Goal: Book appointment/travel/reservation

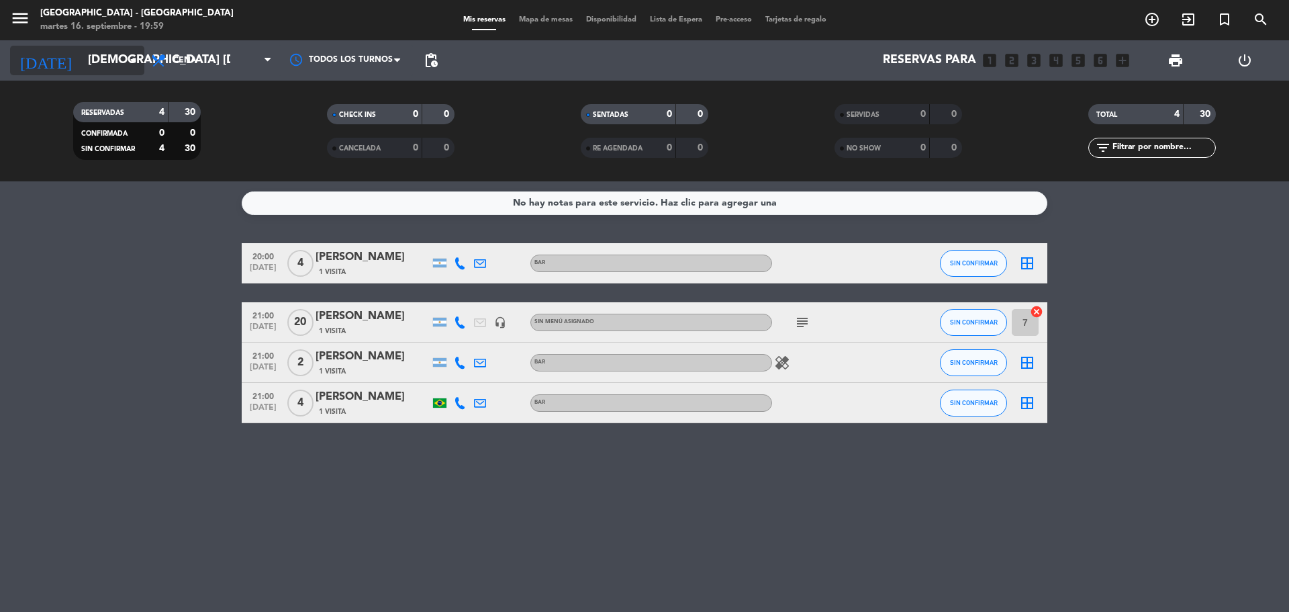
click at [122, 58] on input "[DEMOGRAPHIC_DATA] [DATE]" at bounding box center [159, 60] width 156 height 27
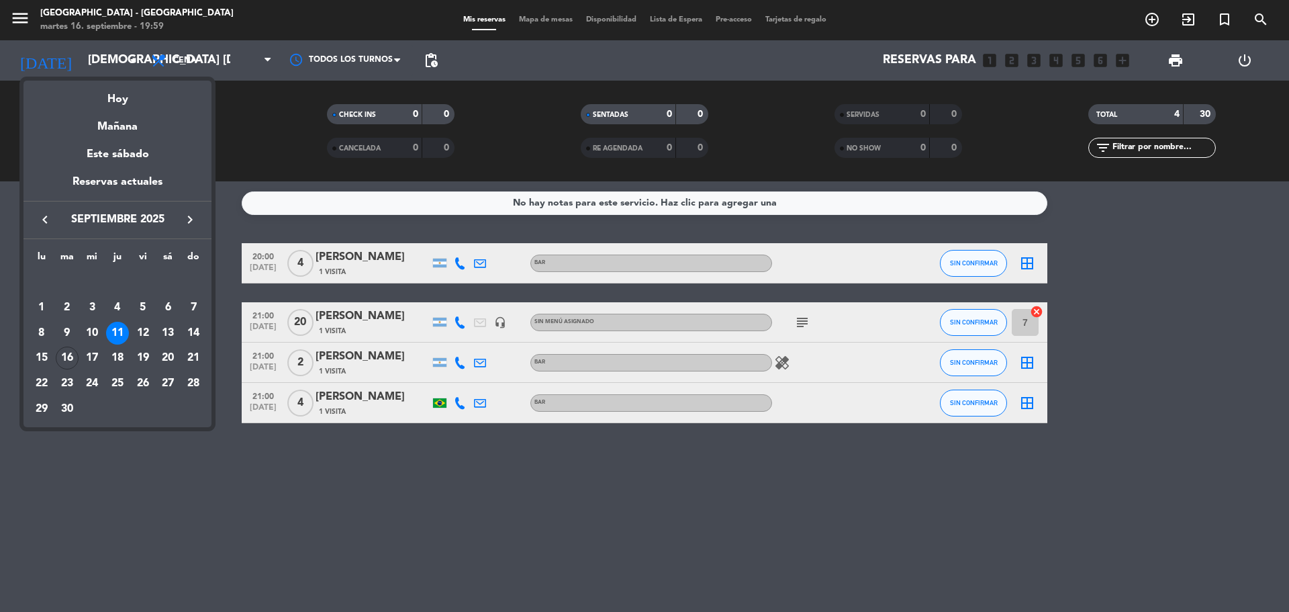
click at [69, 356] on div "16" at bounding box center [67, 358] width 23 height 23
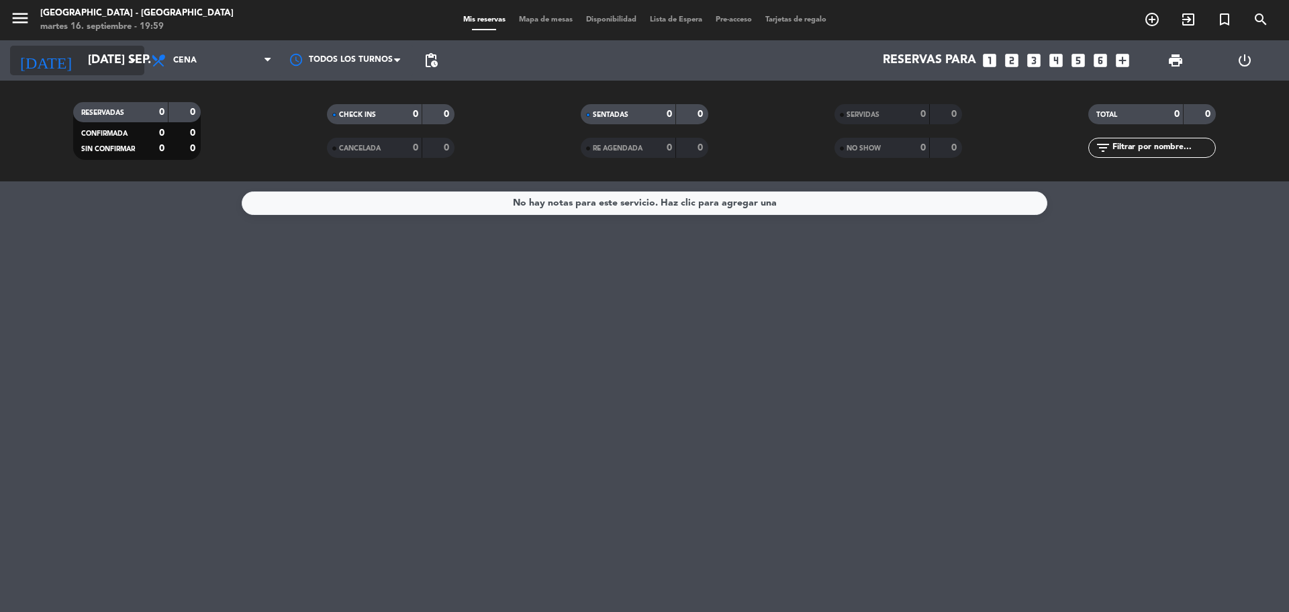
click at [127, 59] on icon "arrow_drop_down" at bounding box center [133, 60] width 16 height 16
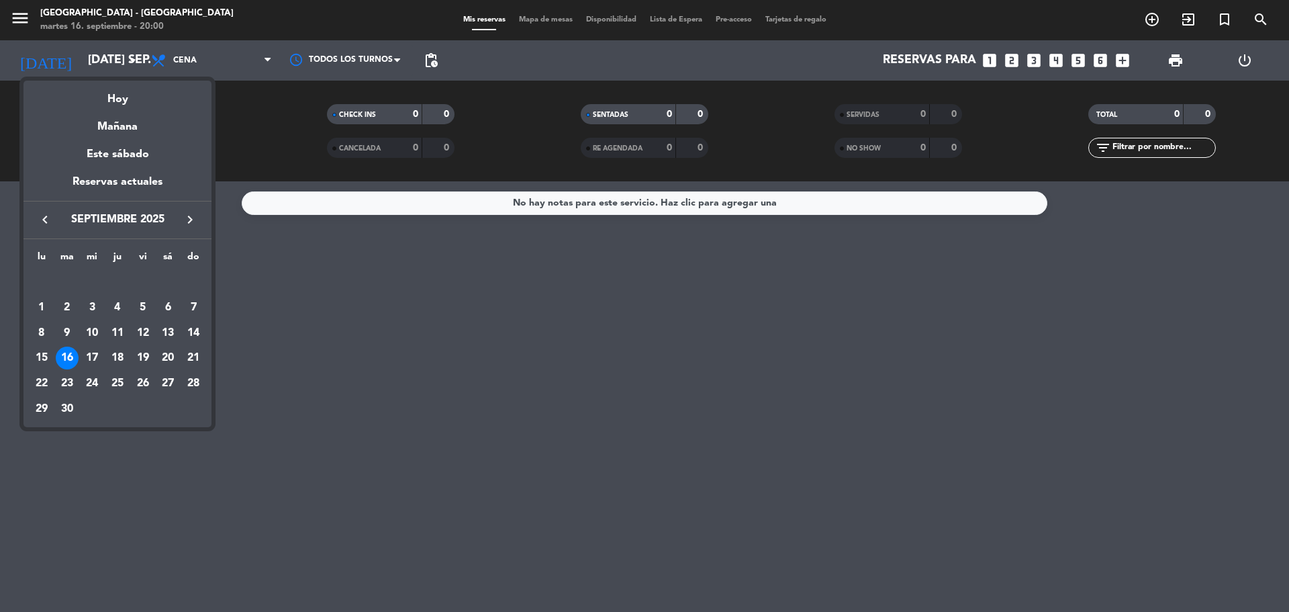
click at [147, 354] on div "19" at bounding box center [143, 358] width 23 height 23
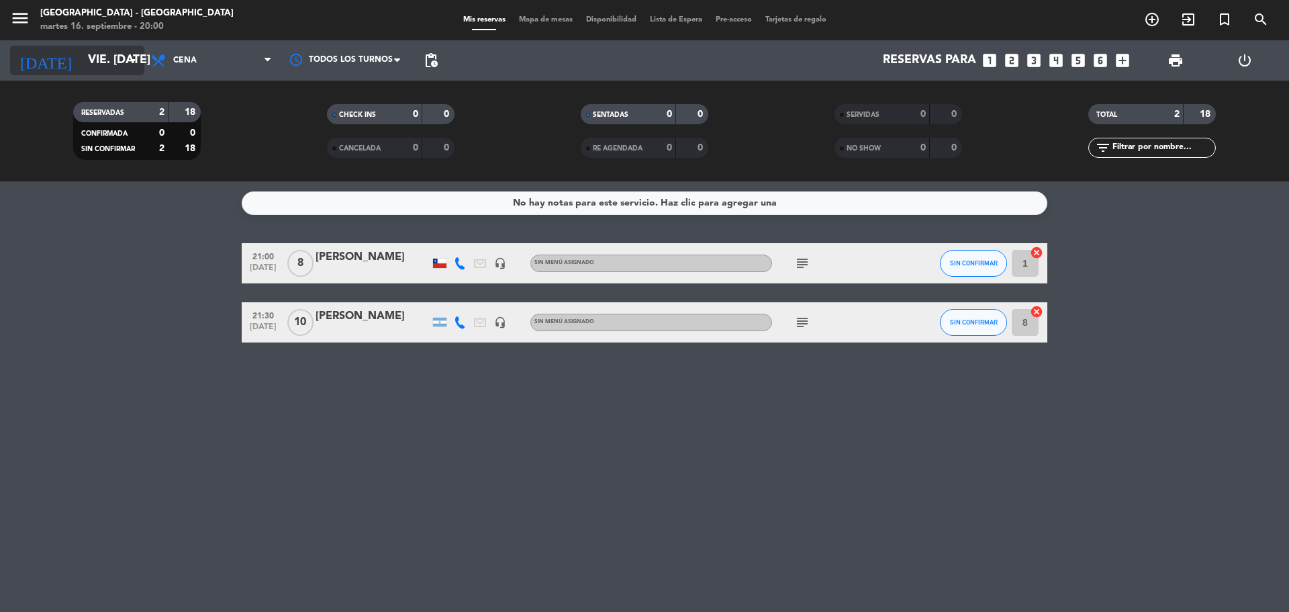
click at [120, 67] on input "vie. [DATE]" at bounding box center [159, 60] width 156 height 27
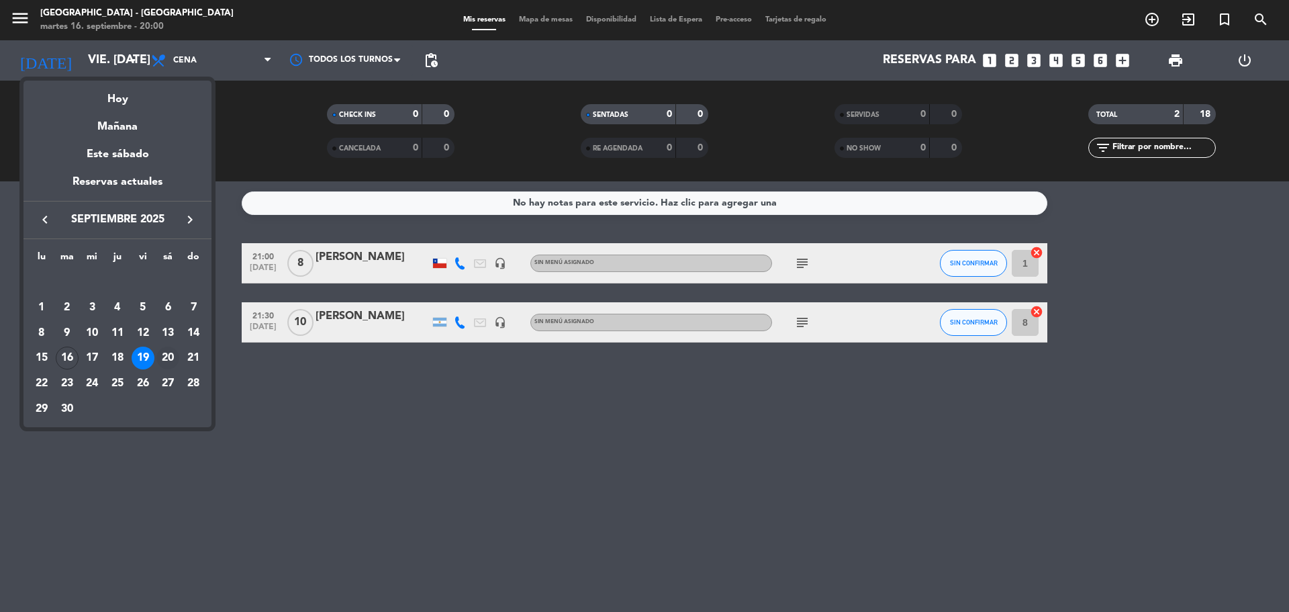
click at [167, 351] on div "20" at bounding box center [167, 358] width 23 height 23
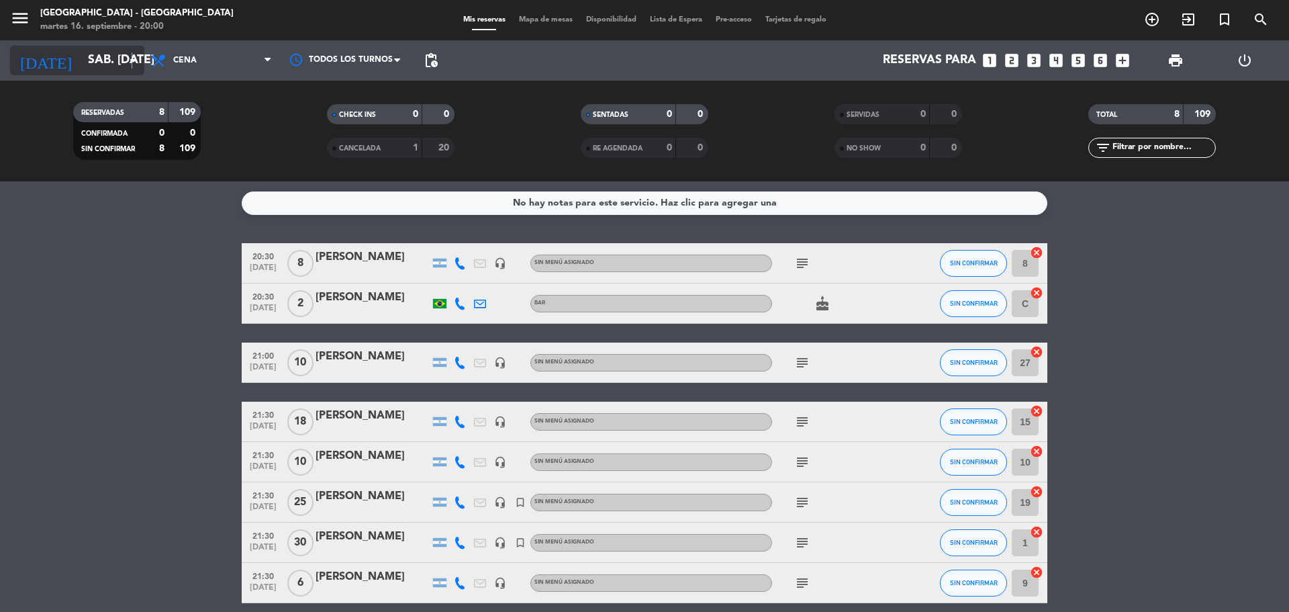
click at [132, 57] on icon "arrow_drop_down" at bounding box center [133, 60] width 16 height 16
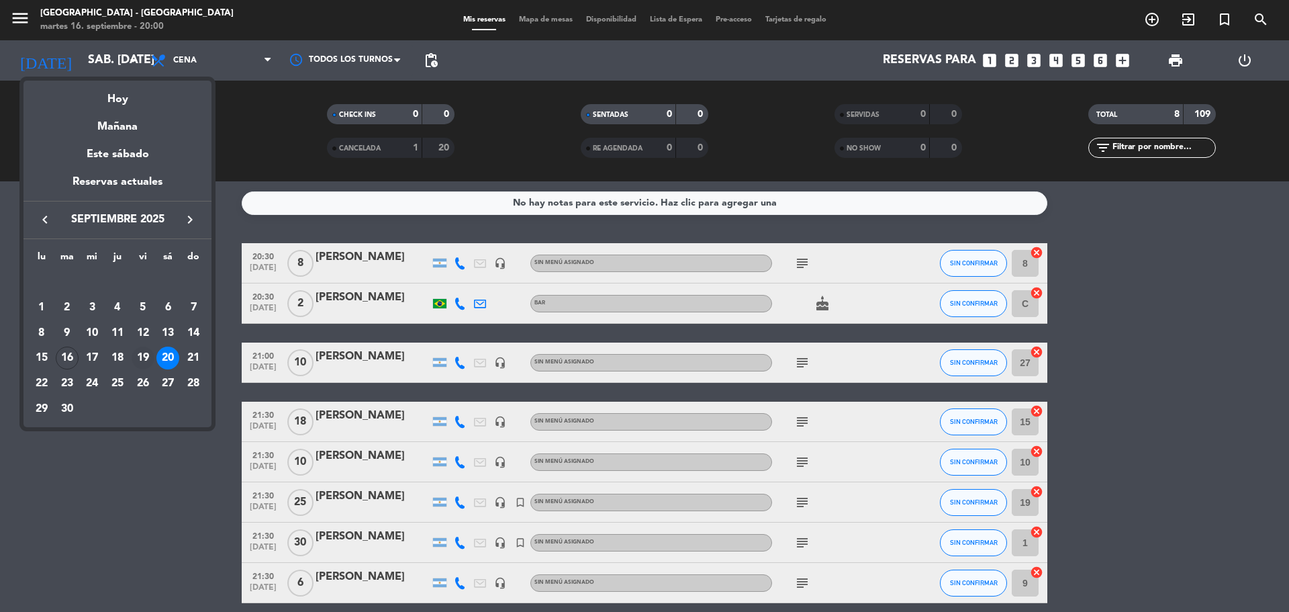
click at [138, 360] on div "19" at bounding box center [143, 358] width 23 height 23
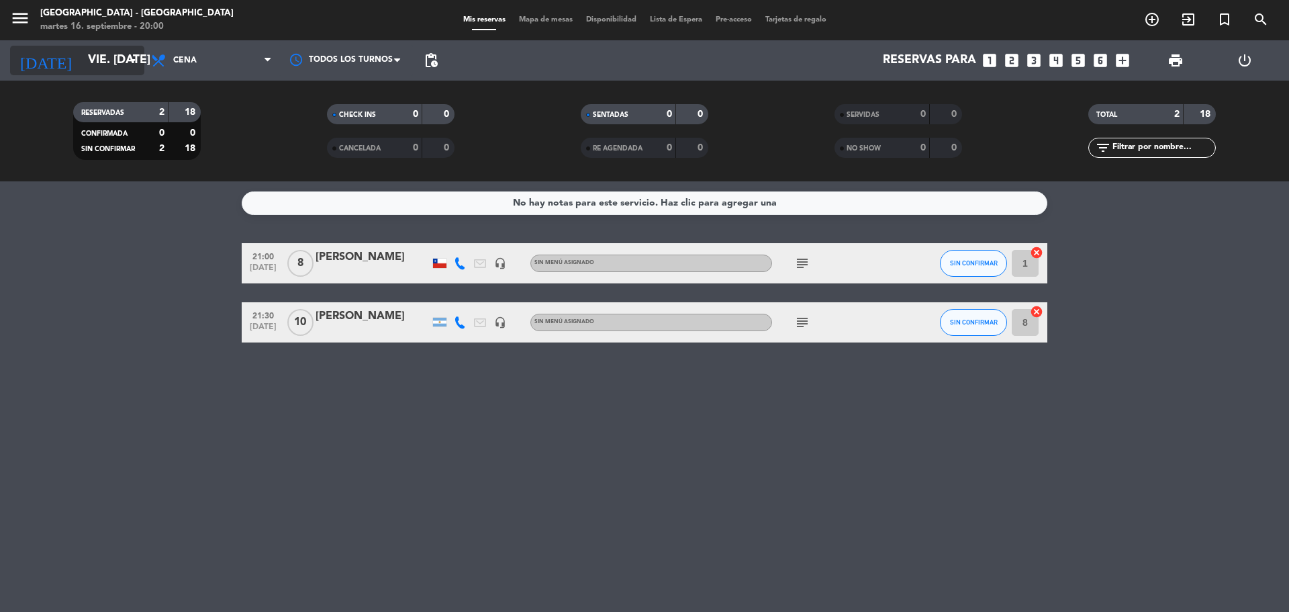
click at [132, 62] on icon "arrow_drop_down" at bounding box center [133, 60] width 16 height 16
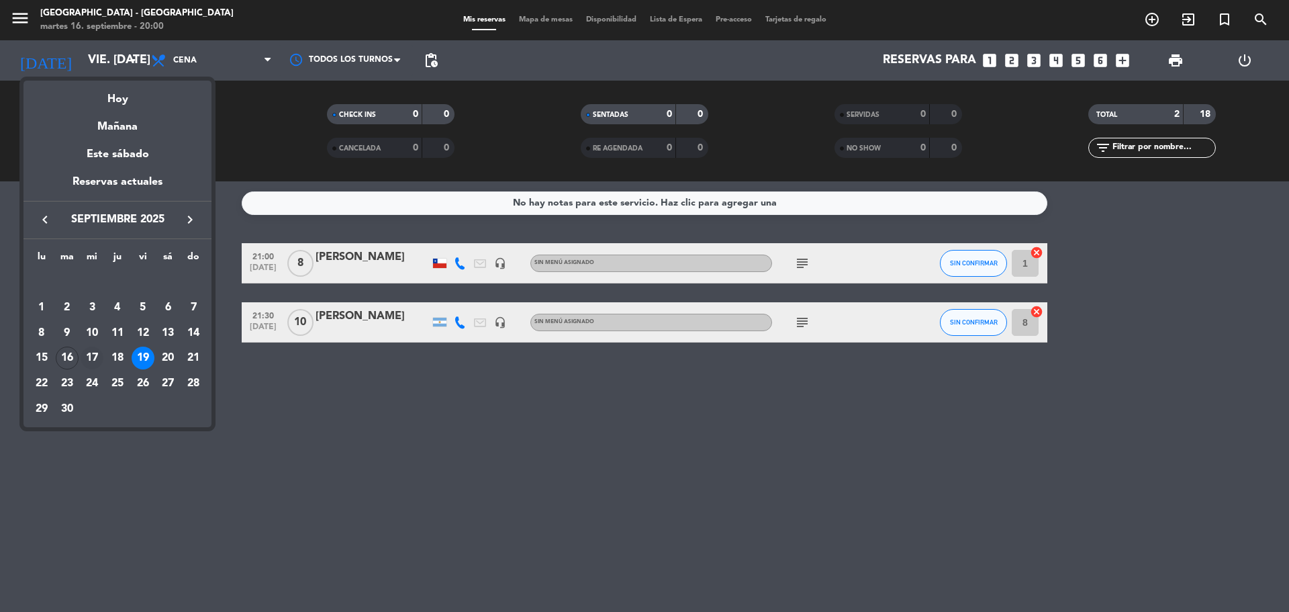
click at [92, 357] on div "17" at bounding box center [92, 358] width 23 height 23
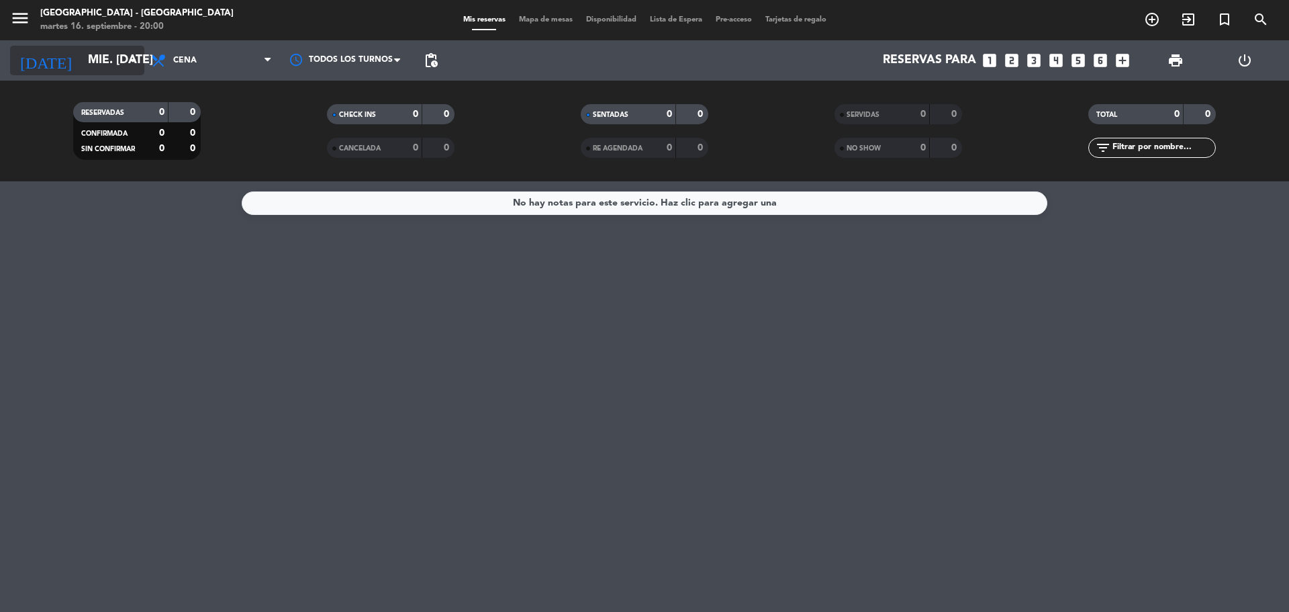
click at [132, 64] on icon "arrow_drop_down" at bounding box center [133, 60] width 16 height 16
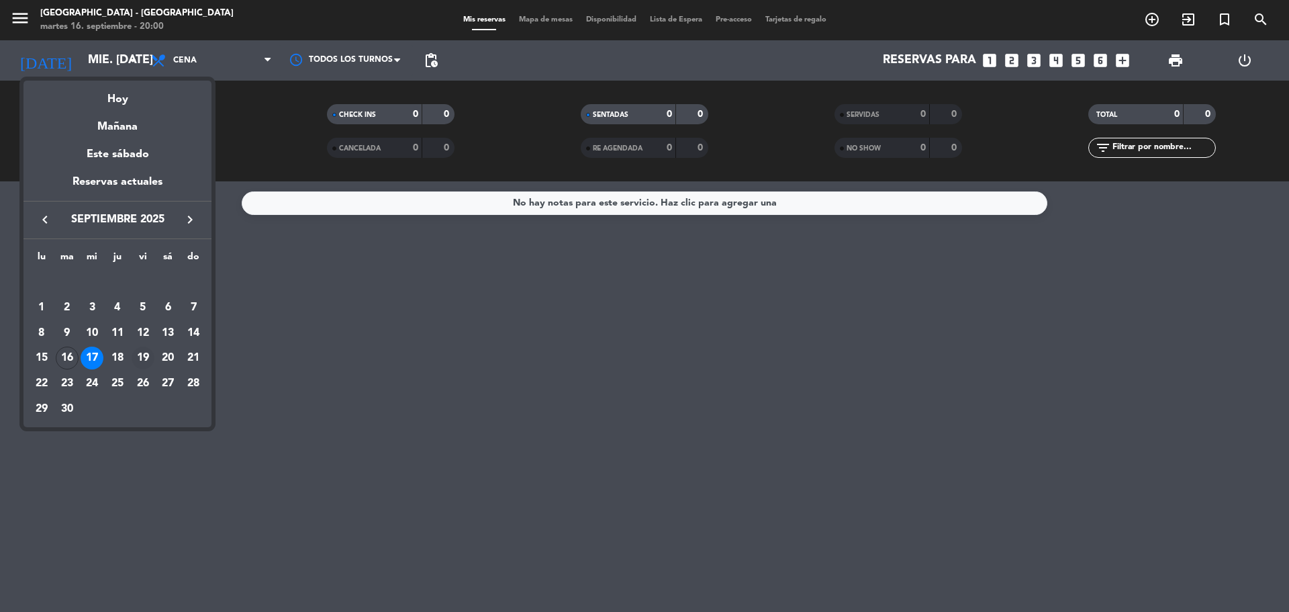
click at [139, 351] on div "19" at bounding box center [143, 358] width 23 height 23
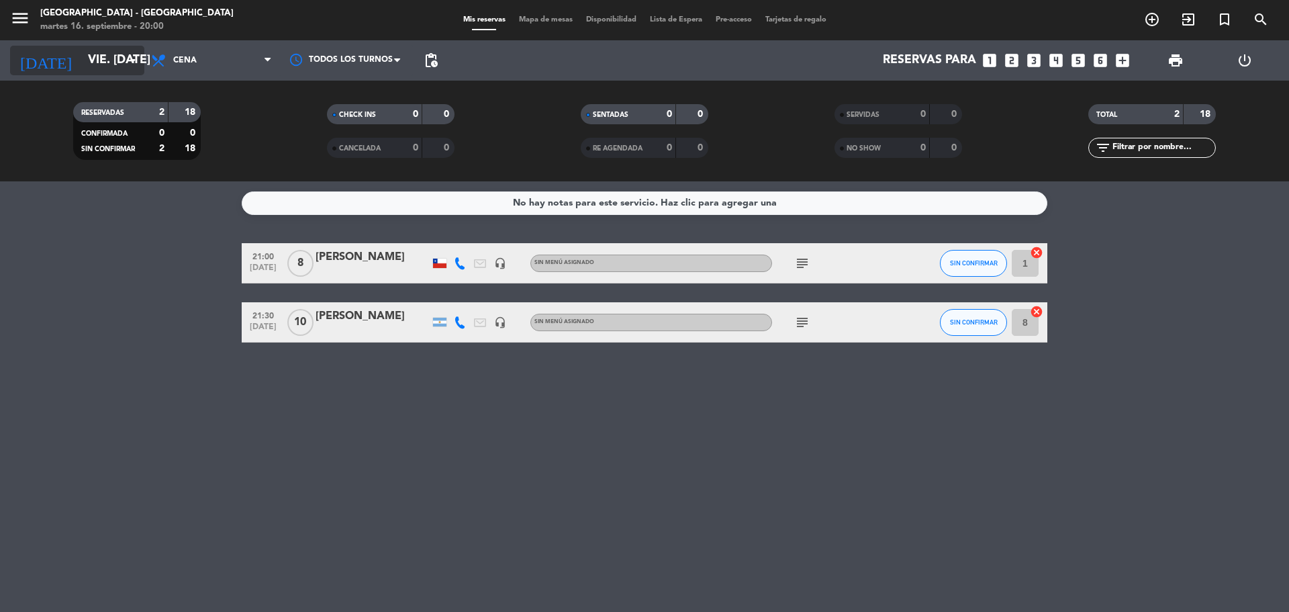
click at [125, 61] on icon "arrow_drop_down" at bounding box center [133, 60] width 16 height 16
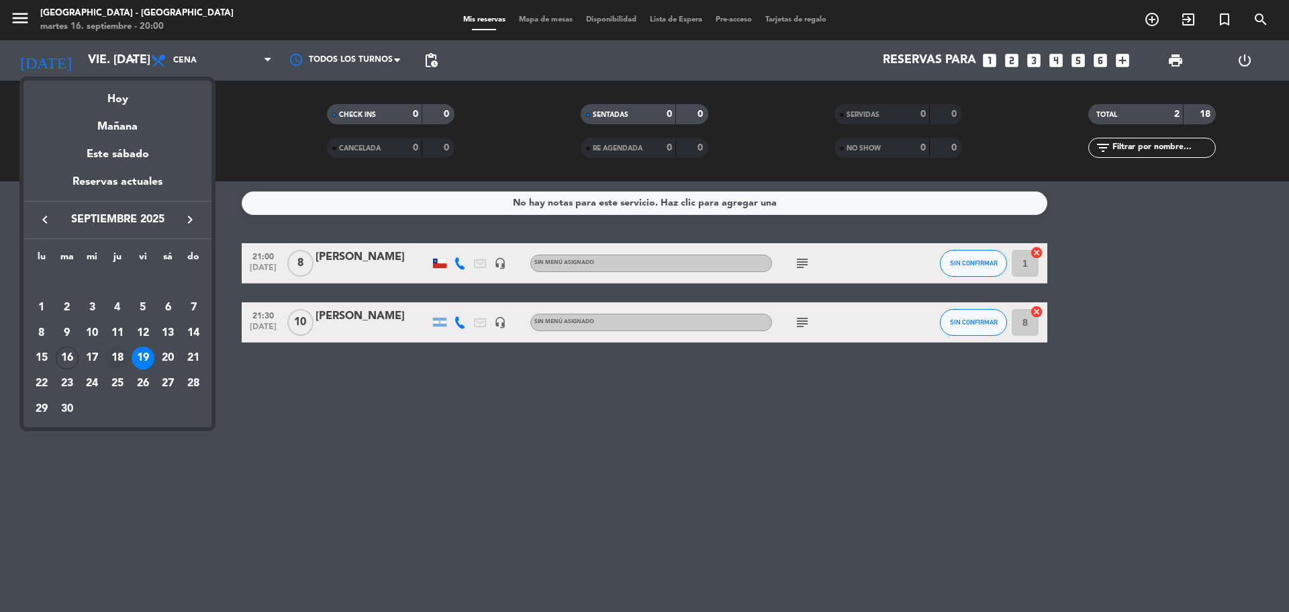
click at [114, 350] on div "18" at bounding box center [117, 358] width 23 height 23
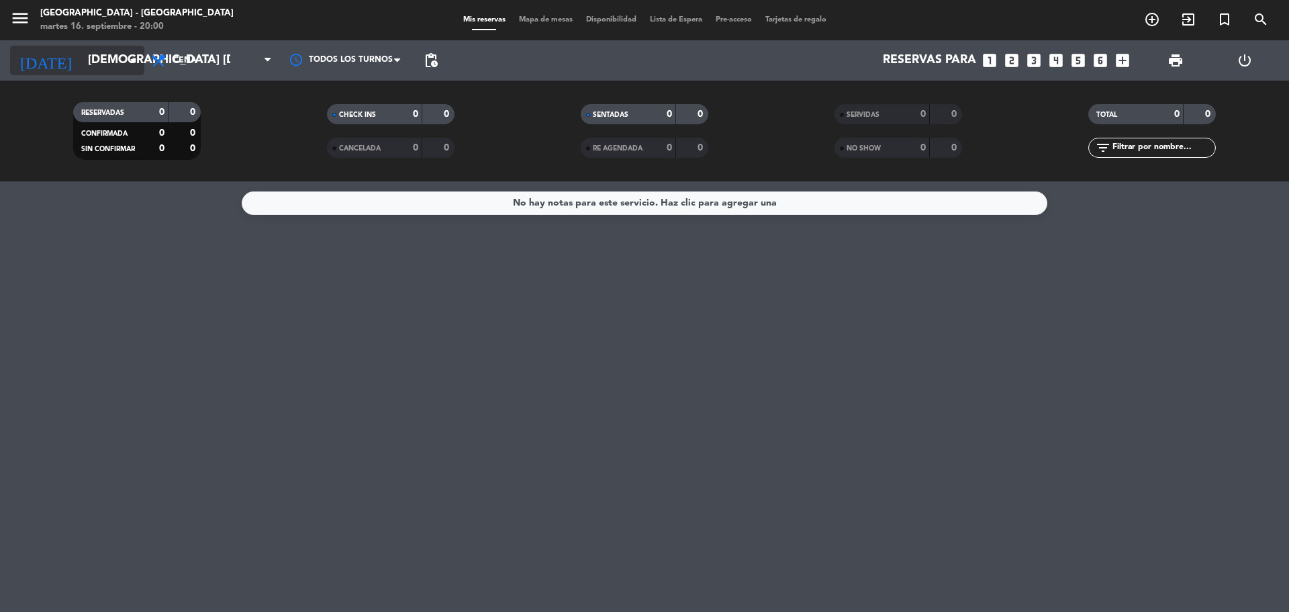
click at [124, 66] on input "[DEMOGRAPHIC_DATA] [DATE]" at bounding box center [159, 60] width 156 height 27
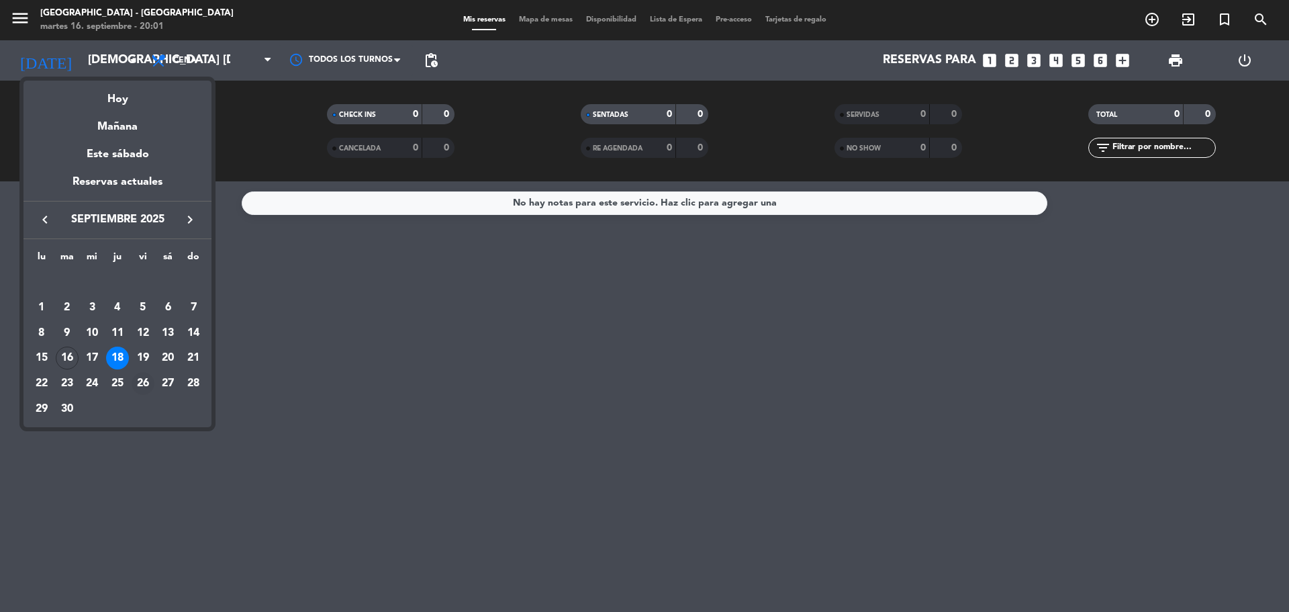
click at [136, 375] on div "26" at bounding box center [143, 383] width 23 height 23
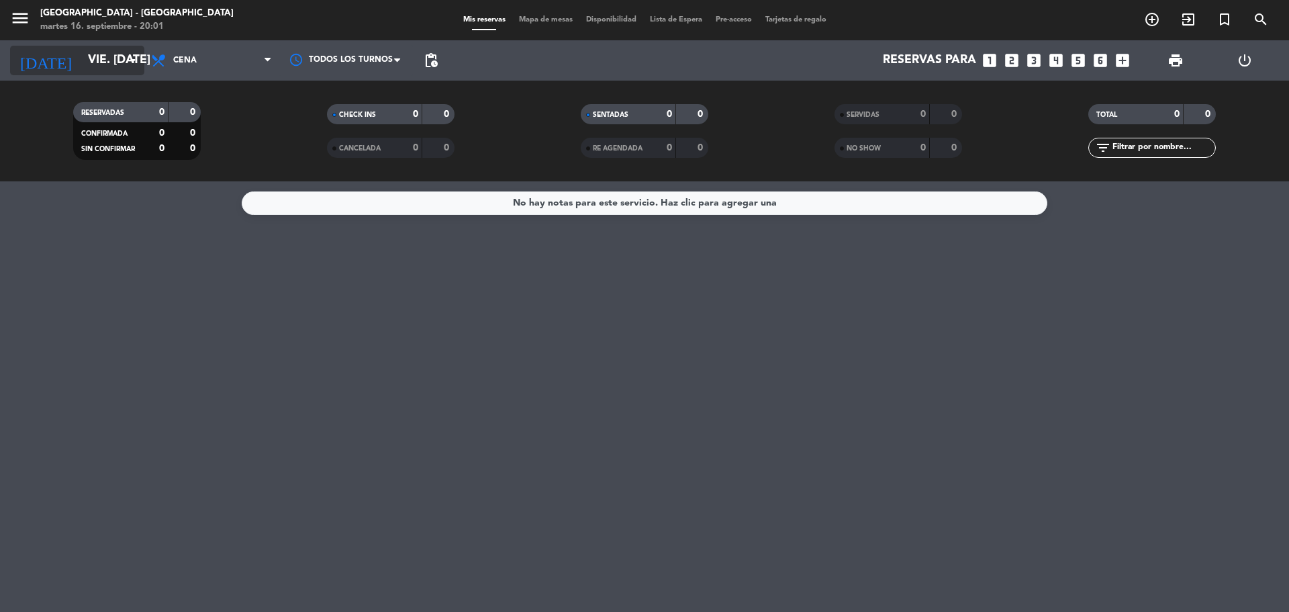
click at [126, 59] on icon "arrow_drop_down" at bounding box center [133, 60] width 16 height 16
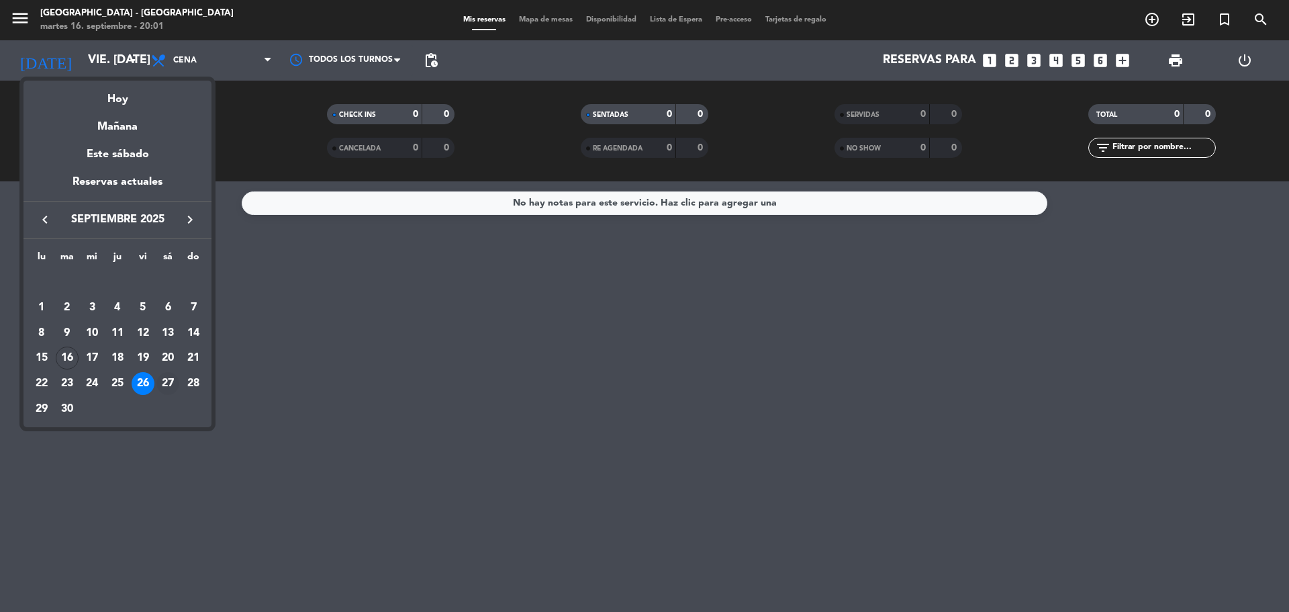
click at [163, 382] on div "27" at bounding box center [167, 383] width 23 height 23
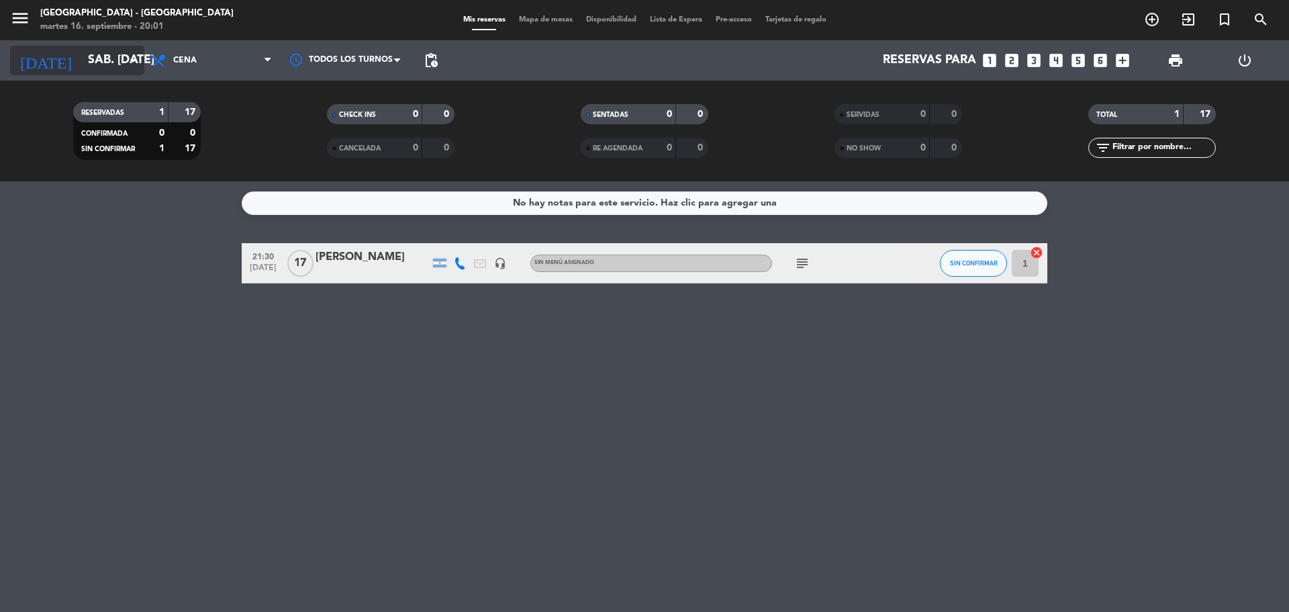
click at [124, 59] on input "sáb. [DATE]" at bounding box center [159, 60] width 156 height 27
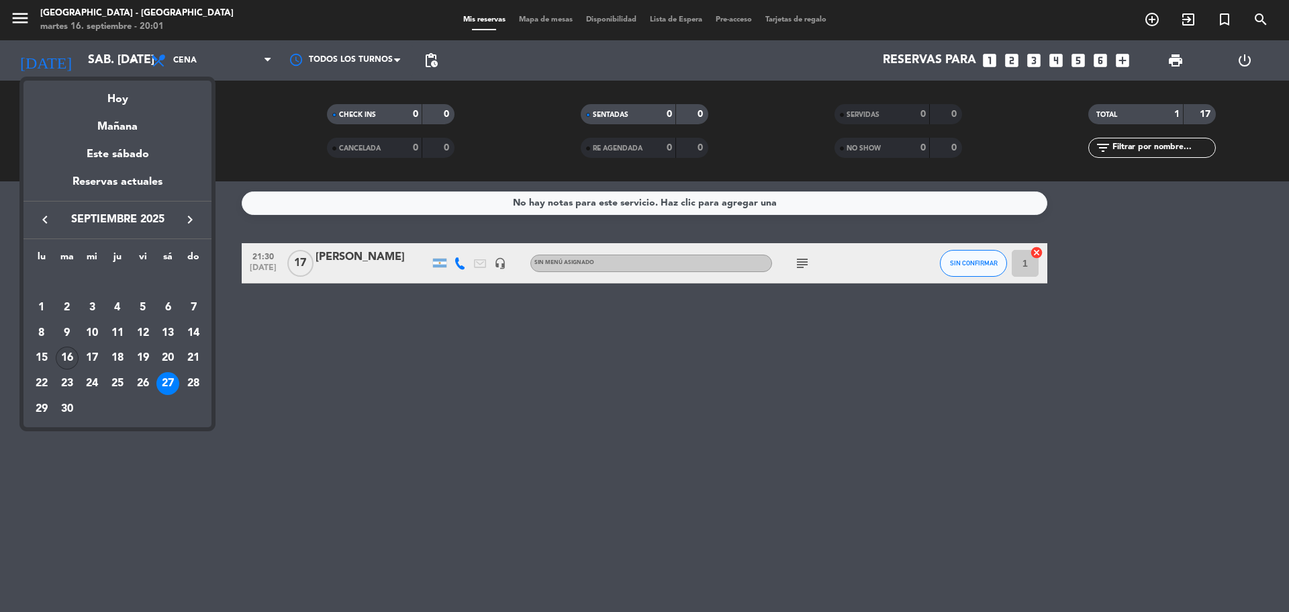
click at [71, 351] on div "16" at bounding box center [67, 358] width 23 height 23
type input "[DATE] sep."
